Goal: Information Seeking & Learning: Understand process/instructions

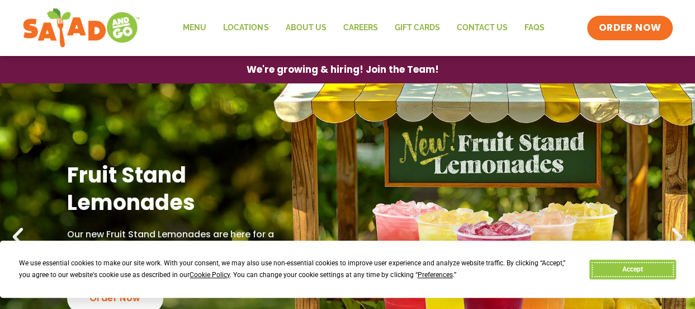
click at [641, 273] on button "Accept" at bounding box center [632, 269] width 86 height 20
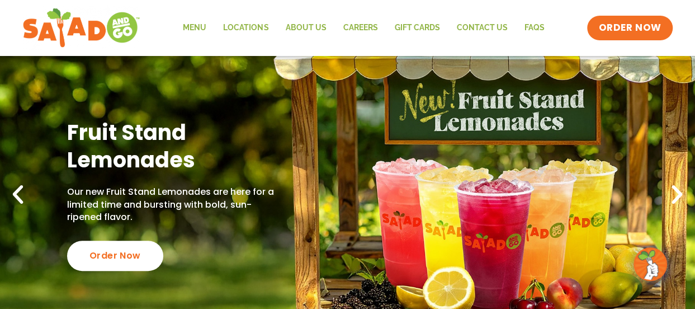
scroll to position [224, 0]
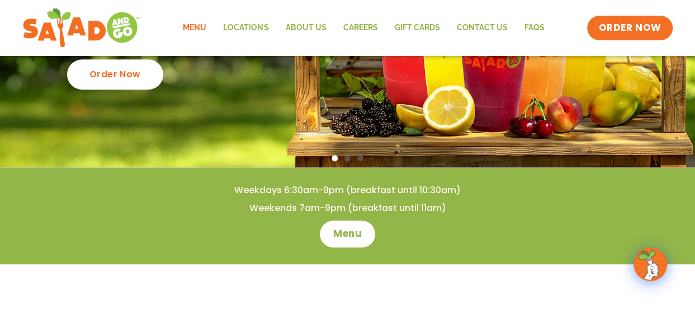
click at [194, 28] on link "Menu" at bounding box center [194, 28] width 40 height 26
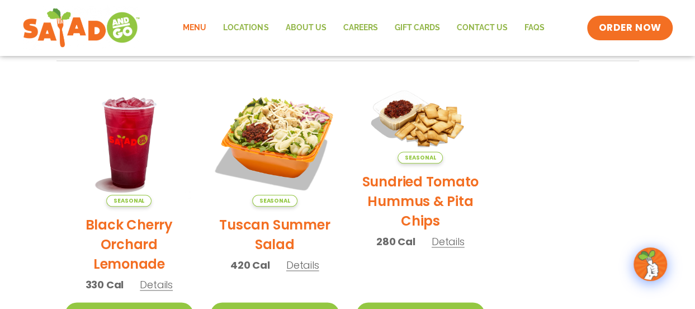
scroll to position [744, 0]
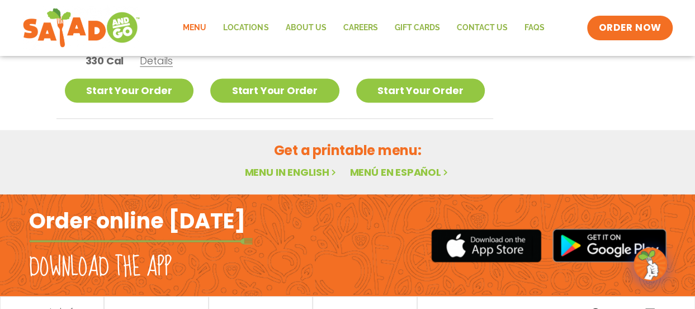
click at [294, 175] on link "Menu in English" at bounding box center [291, 172] width 94 height 14
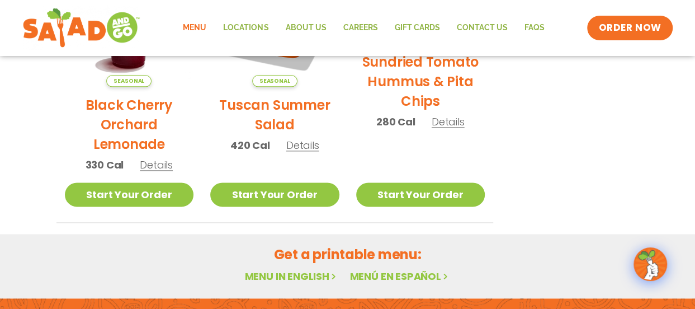
scroll to position [695, 0]
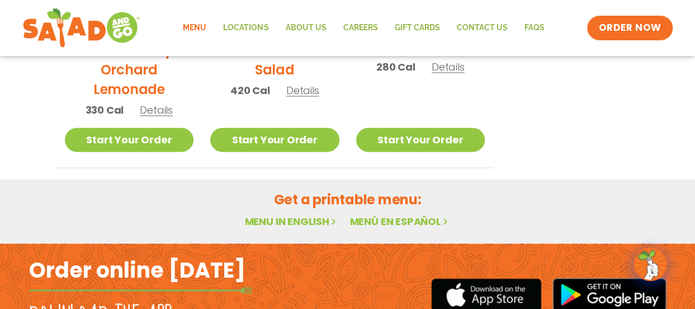
click at [270, 220] on link "Menu in English" at bounding box center [291, 221] width 94 height 14
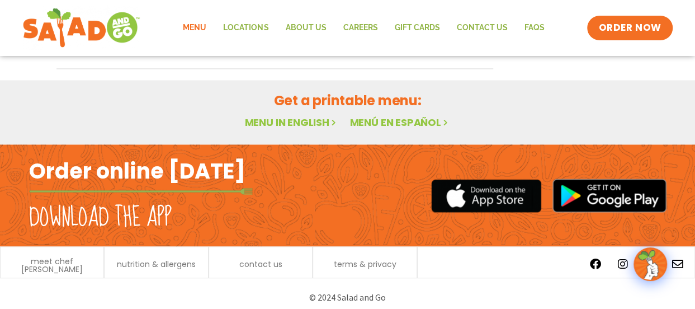
scroll to position [800, 0]
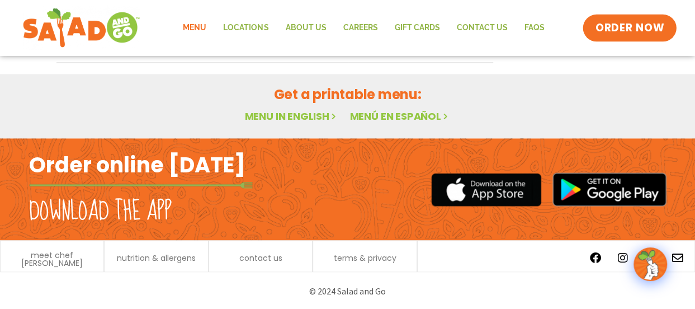
click at [636, 31] on span "ORDER NOW" at bounding box center [630, 28] width 69 height 15
